Goal: Information Seeking & Learning: Learn about a topic

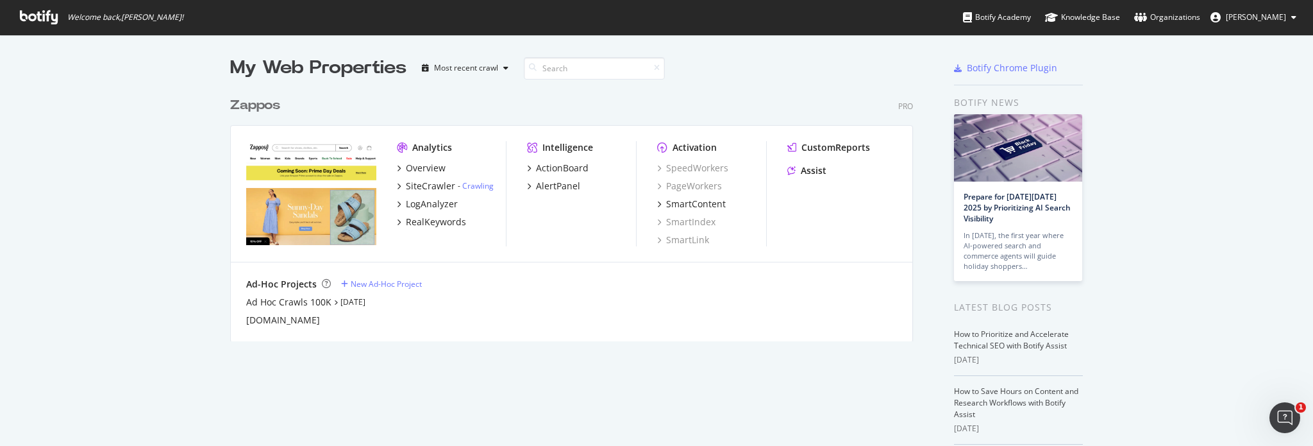
click at [254, 104] on div "Zappos" at bounding box center [255, 105] width 50 height 19
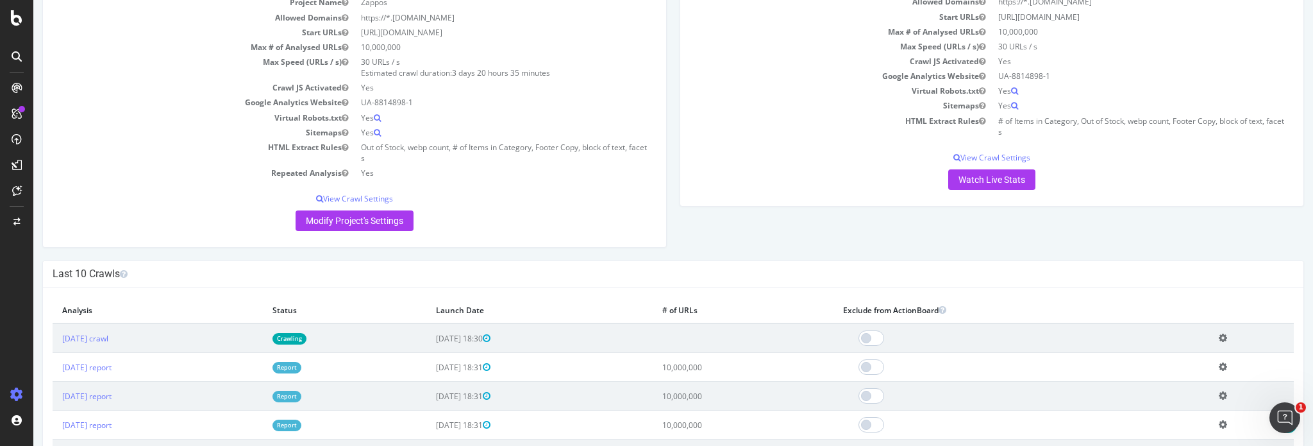
scroll to position [256, 0]
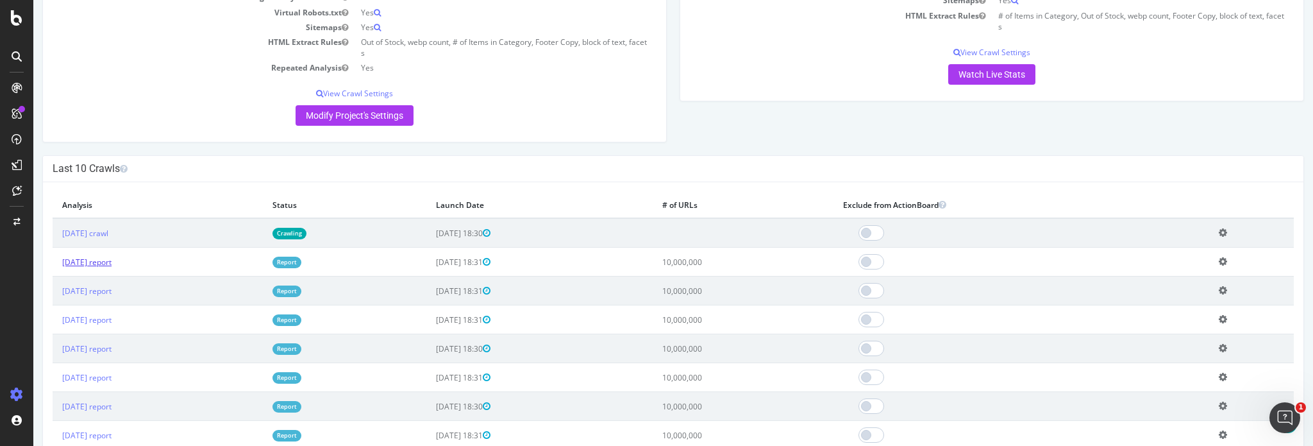
click at [112, 258] on link "[DATE] report" at bounding box center [86, 261] width 49 height 11
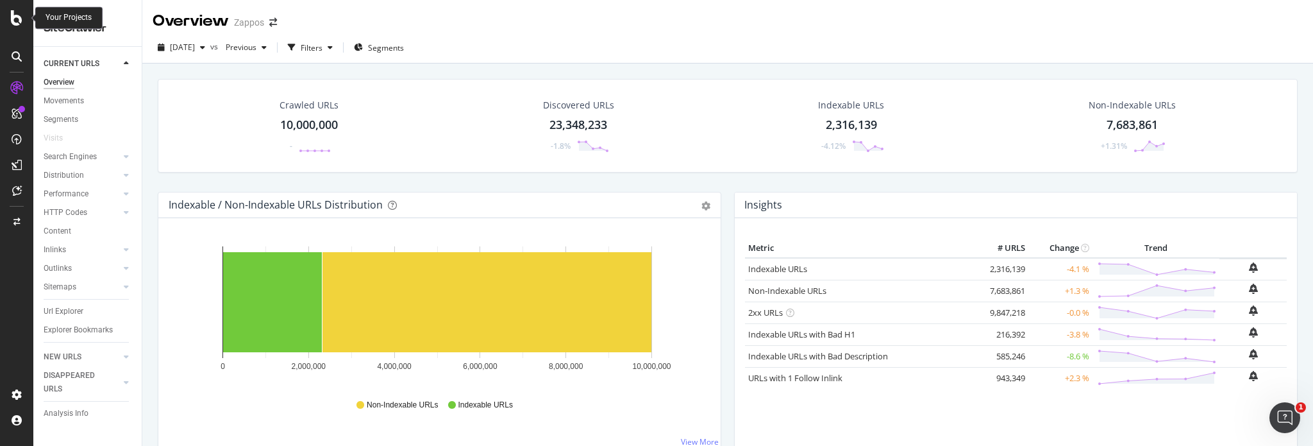
click at [17, 12] on icon at bounding box center [17, 17] width 12 height 15
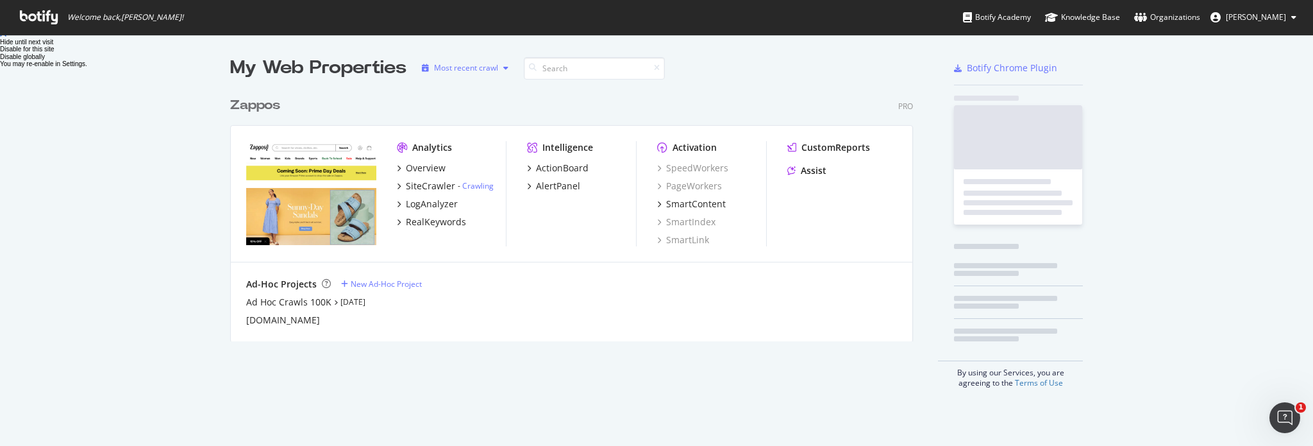
scroll to position [436, 1293]
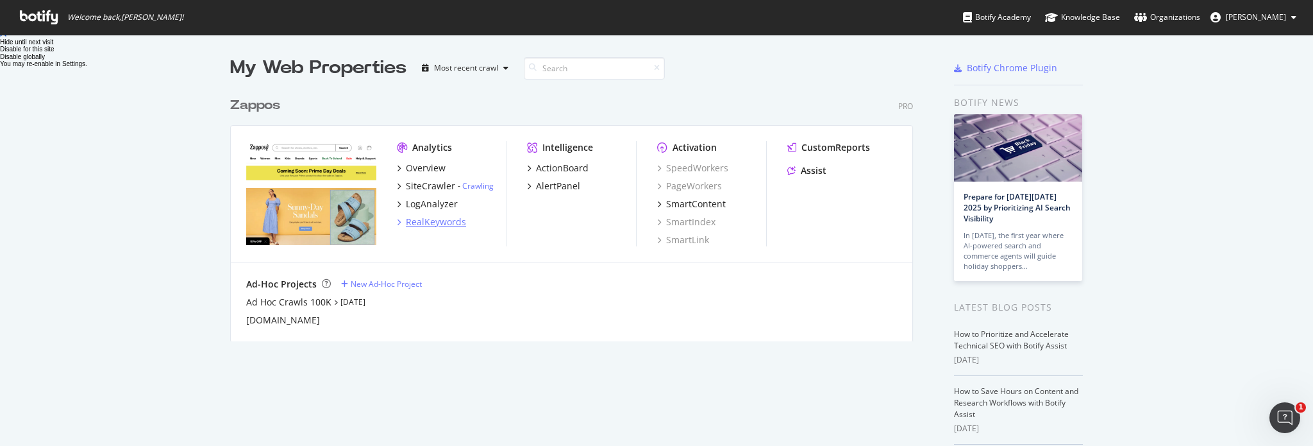
click at [434, 224] on div "RealKeywords" at bounding box center [436, 221] width 60 height 13
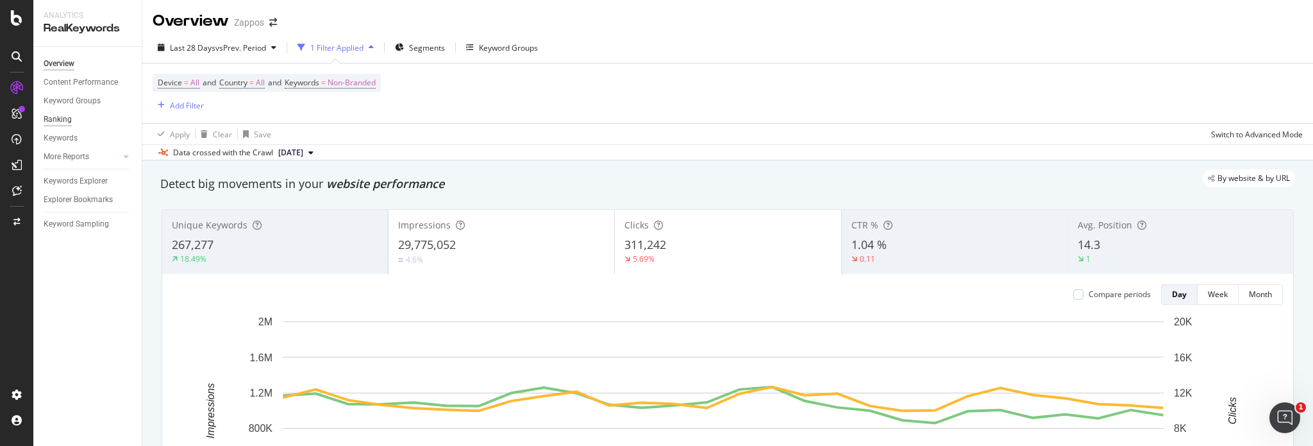
click at [63, 126] on div "Ranking" at bounding box center [58, 119] width 28 height 13
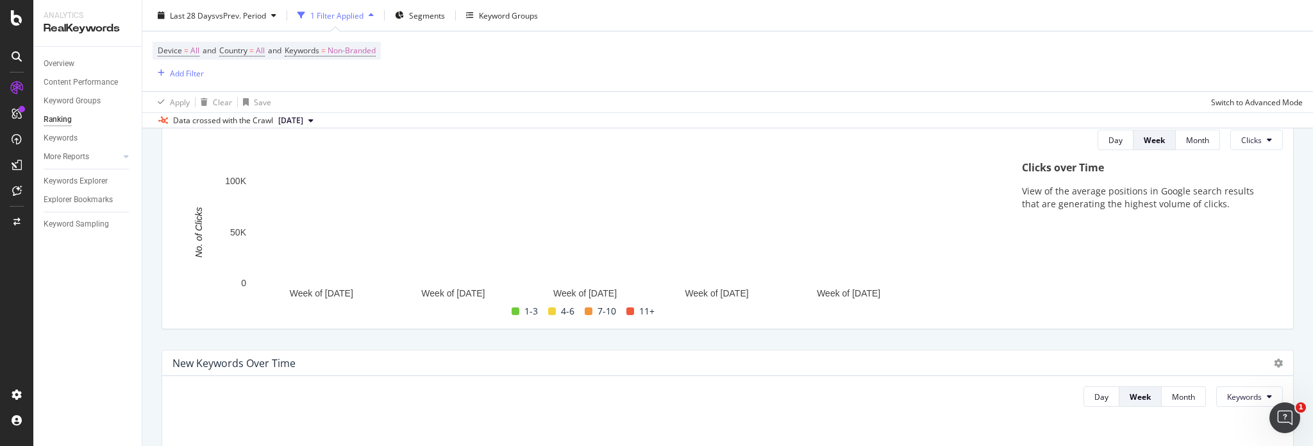
scroll to position [128, 0]
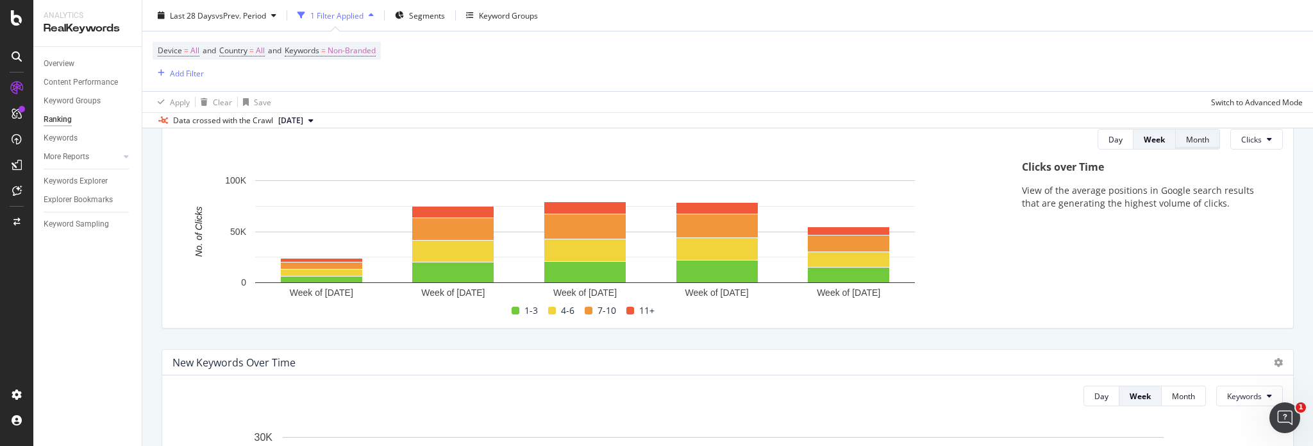
click at [1187, 139] on div "Month" at bounding box center [1197, 139] width 23 height 11
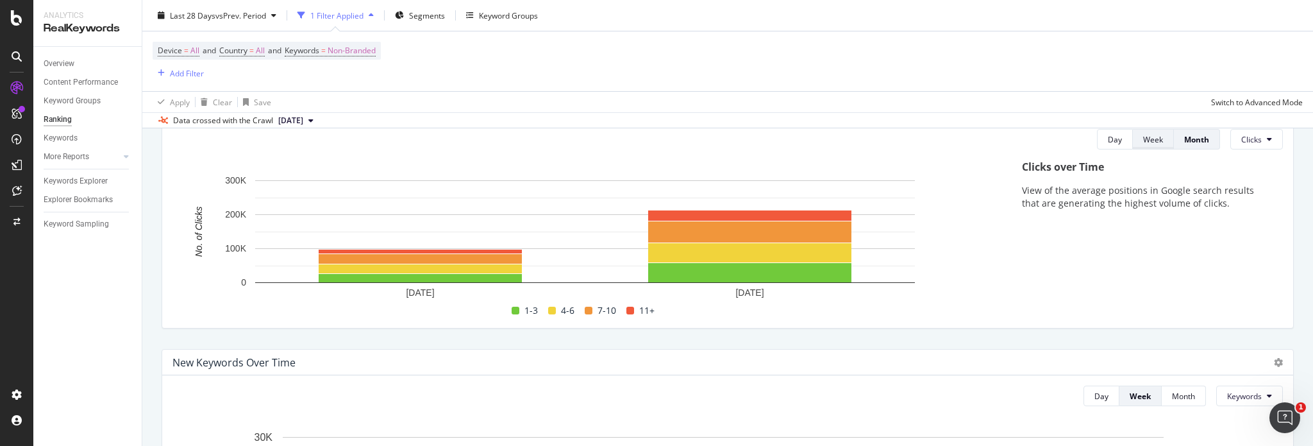
click at [1149, 141] on div "Week" at bounding box center [1153, 139] width 20 height 11
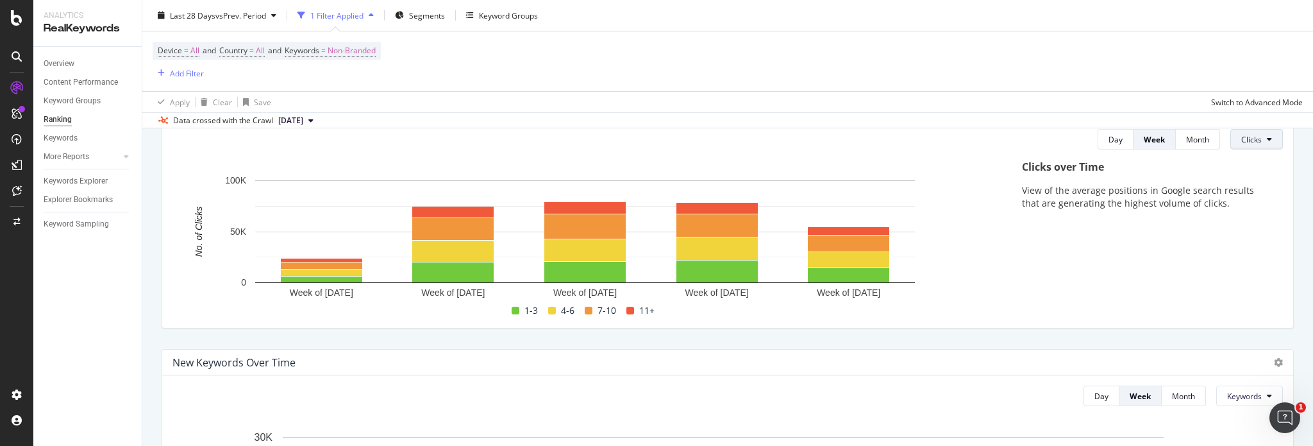
click at [1251, 142] on span "Clicks" at bounding box center [1251, 139] width 21 height 11
click at [956, 141] on div "Day Week Month Clicks" at bounding box center [727, 139] width 1110 height 21
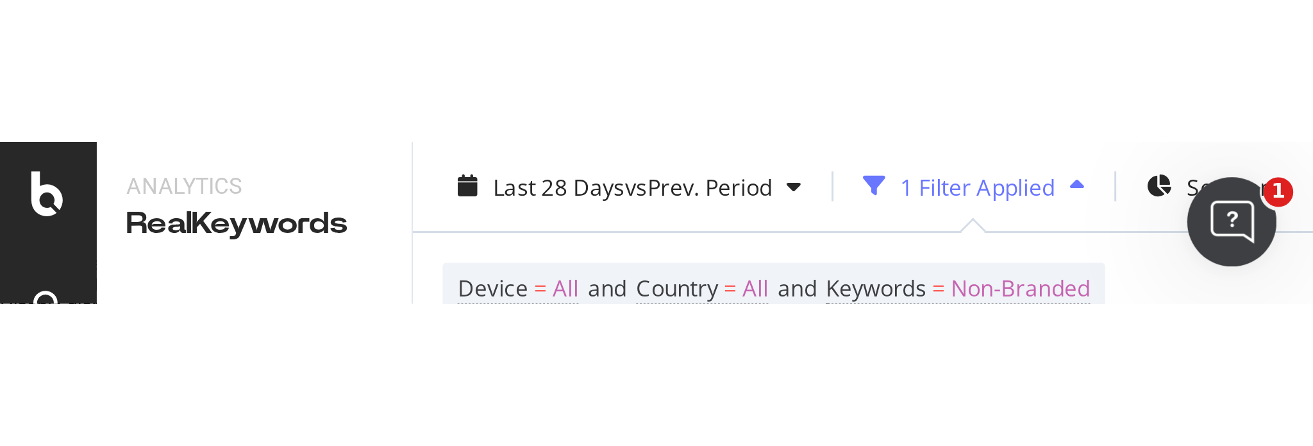
scroll to position [906, 0]
